Goal: Information Seeking & Learning: Learn about a topic

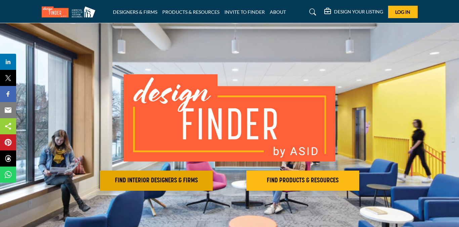
click at [190, 179] on h2 "FIND INTERIOR DESIGNERS & FIRMS" at bounding box center [156, 181] width 109 height 8
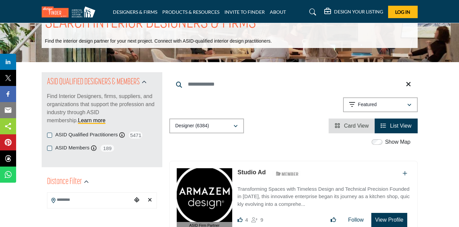
scroll to position [32, 0]
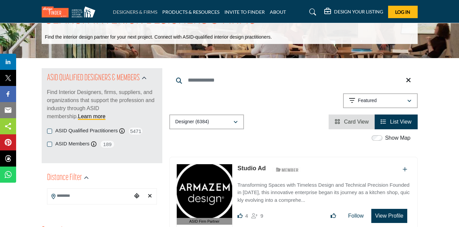
click at [142, 9] on link "DESIGNERS & FIRMS" at bounding box center [135, 12] width 44 height 6
